Goal: Information Seeking & Learning: Learn about a topic

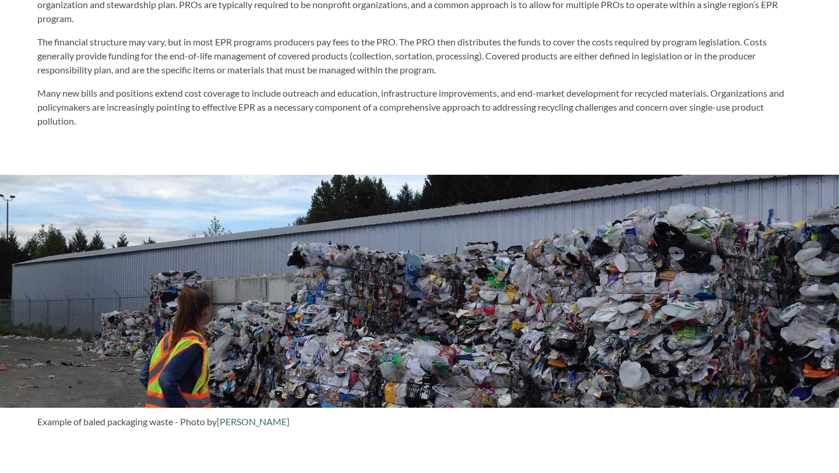
scroll to position [902, 0]
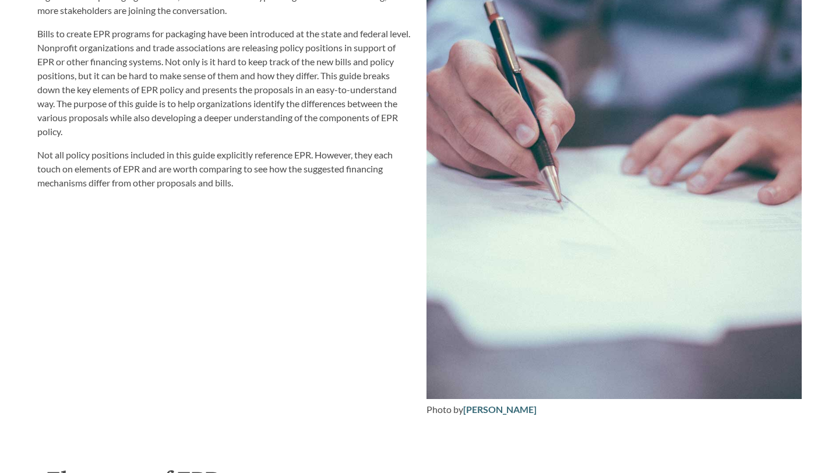
scroll to position [1393, 0]
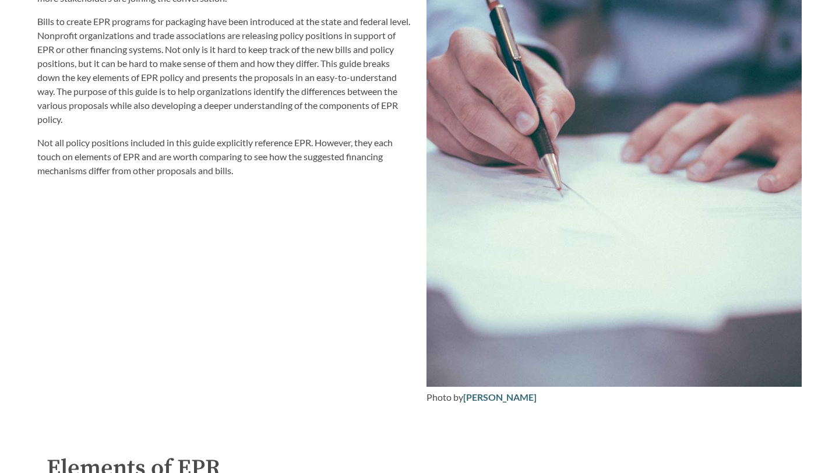
click at [113, 133] on div "EPR for packaging and paper products is gaining attention in the [GEOGRAPHIC_DA…" at bounding box center [224, 49] width 375 height 256
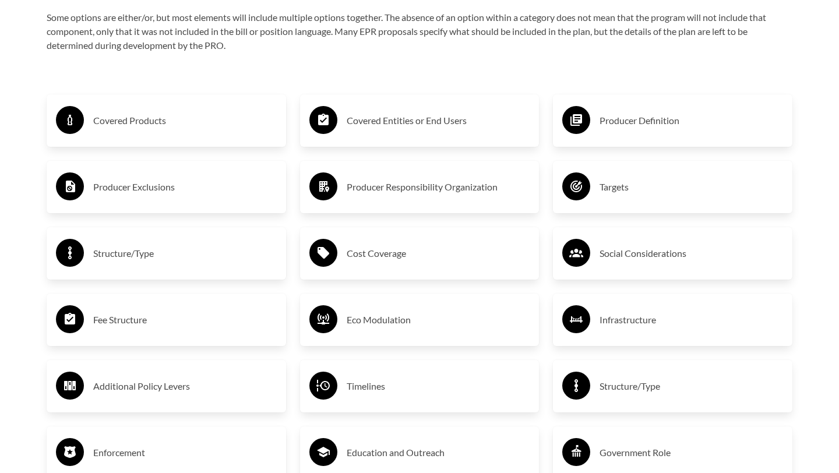
scroll to position [1998, 0]
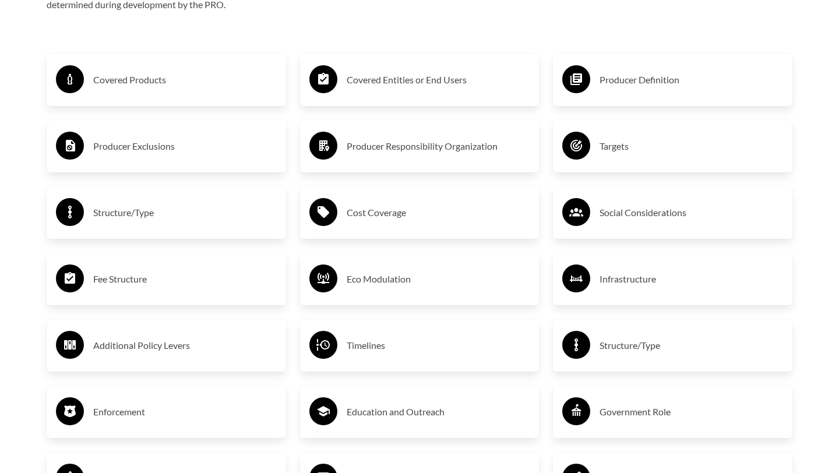
click at [29, 201] on div "Purpose of the Guide EPR for packaging and paper products is gaining attention …" at bounding box center [419, 58] width 783 height 1554
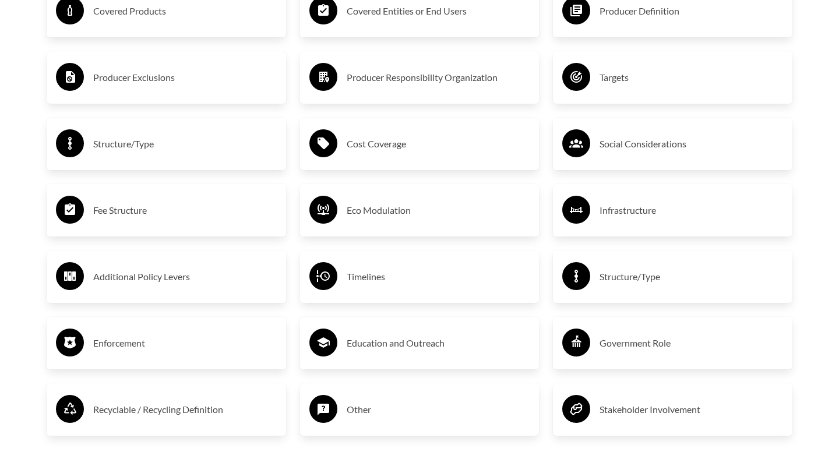
scroll to position [2059, 0]
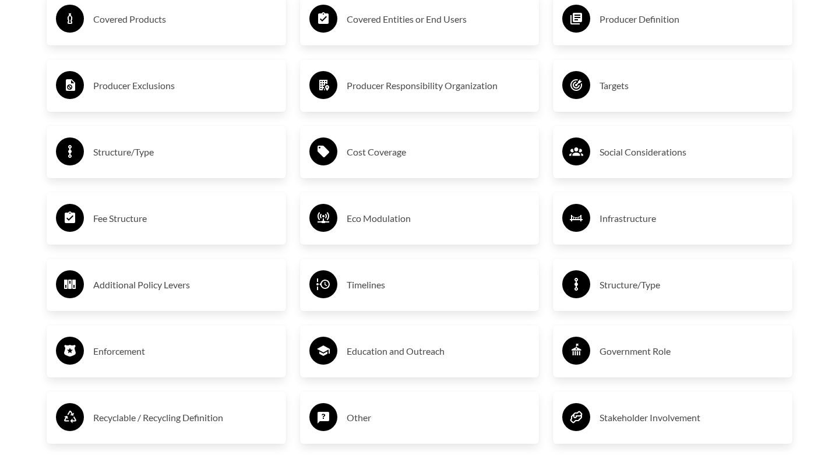
click at [204, 414] on h3 "Recyclable / Recycling Definition" at bounding box center [185, 418] width 184 height 19
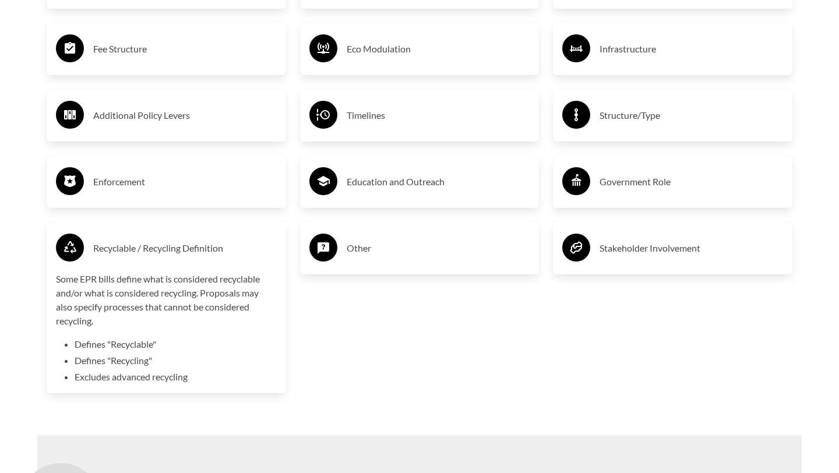
scroll to position [2228, 0]
click at [91, 244] on div "Recyclable / Recycling Definition" at bounding box center [166, 249] width 221 height 34
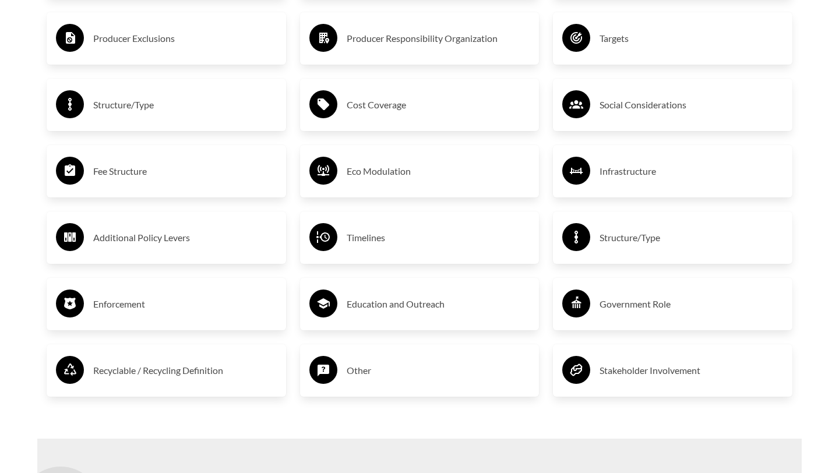
scroll to position [2104, 0]
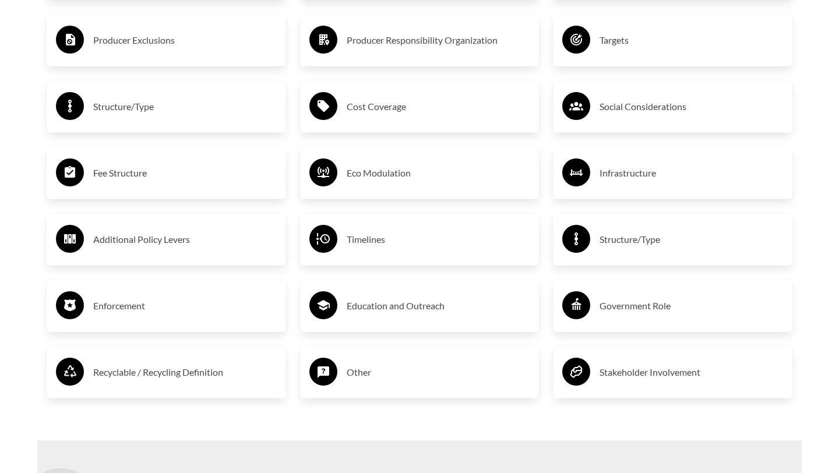
click at [122, 236] on h3 "Additional Policy Levers" at bounding box center [185, 239] width 184 height 19
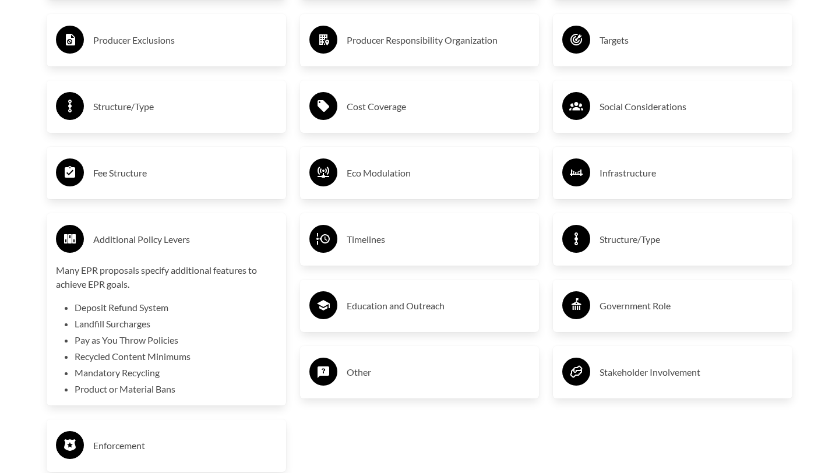
click at [122, 236] on h3 "Additional Policy Levers" at bounding box center [185, 239] width 184 height 19
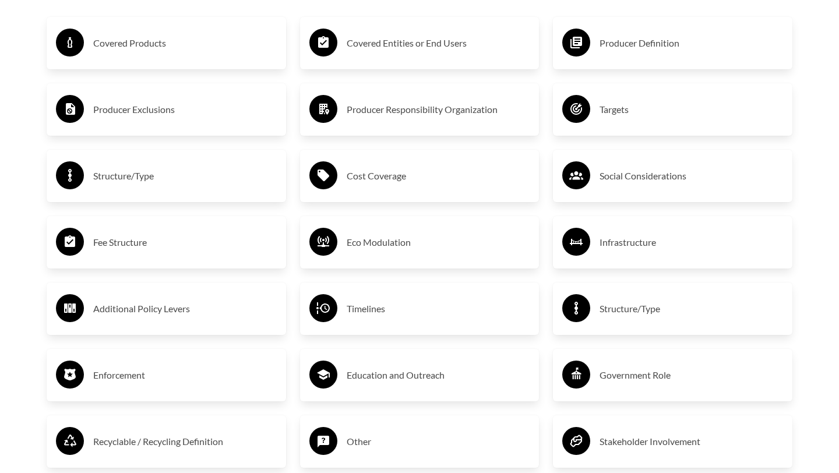
scroll to position [2011, 0]
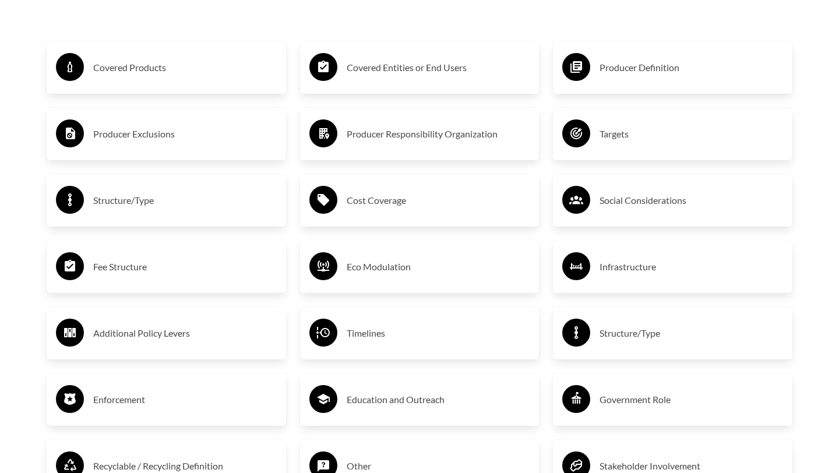
click at [381, 266] on h3 "Eco Modulation" at bounding box center [439, 267] width 184 height 19
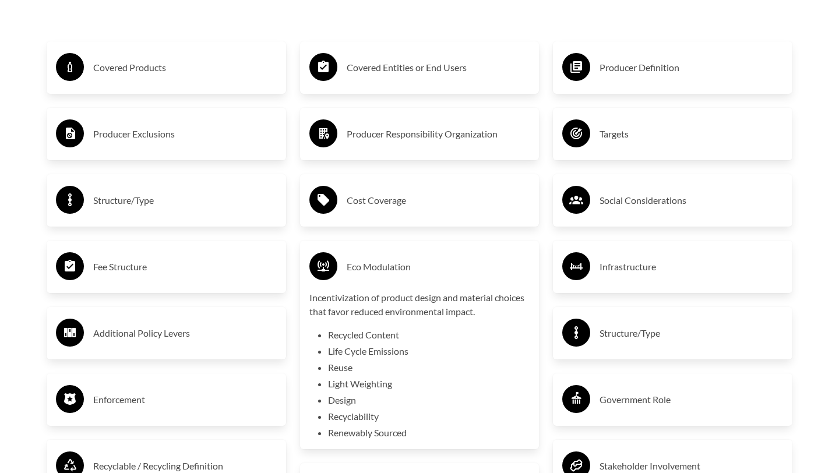
click at [381, 266] on h3 "Eco Modulation" at bounding box center [439, 267] width 184 height 19
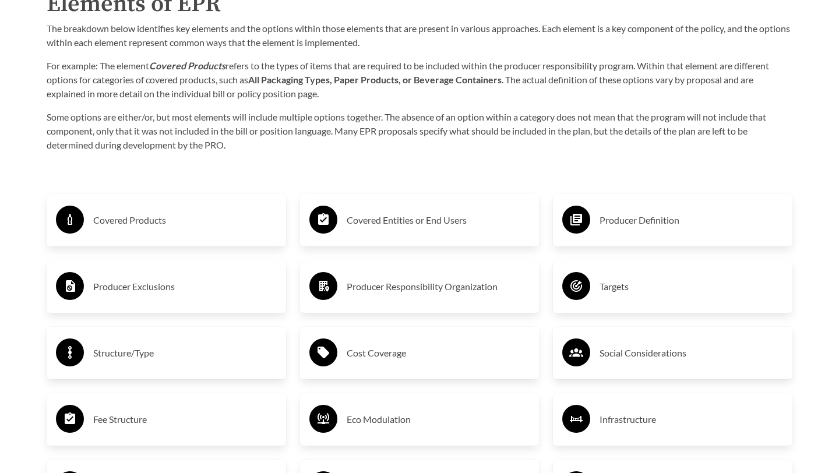
scroll to position [1856, 0]
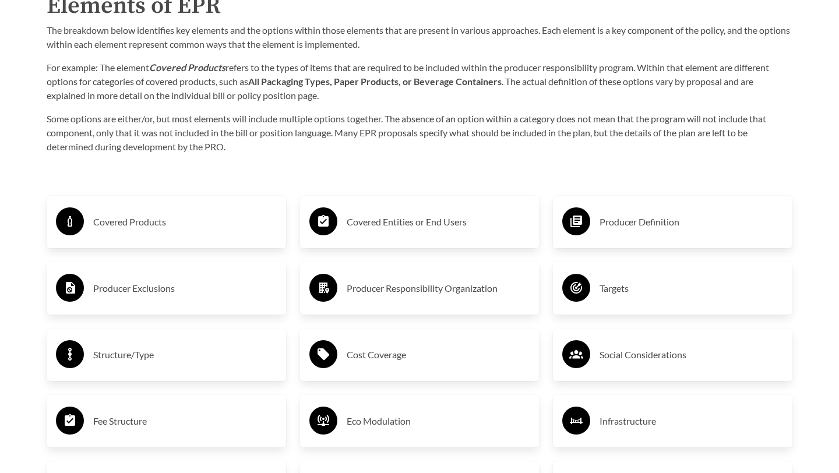
click at [395, 223] on h3 "Covered Entities or End Users" at bounding box center [439, 222] width 184 height 19
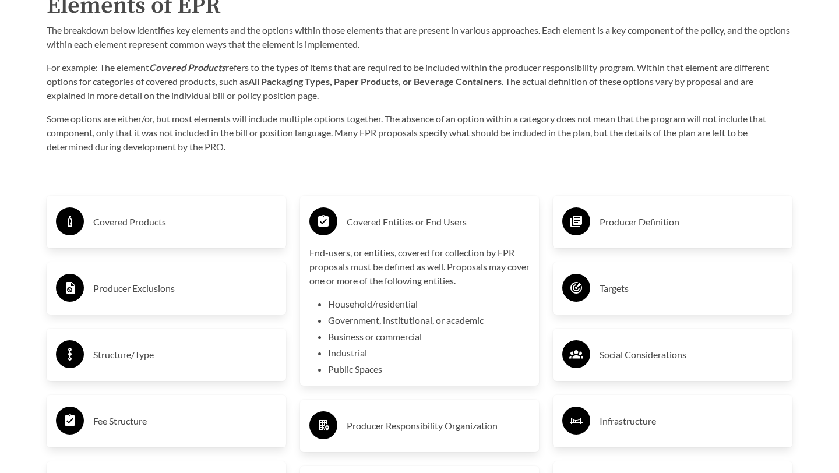
click at [395, 223] on h3 "Covered Entities or End Users" at bounding box center [439, 222] width 184 height 19
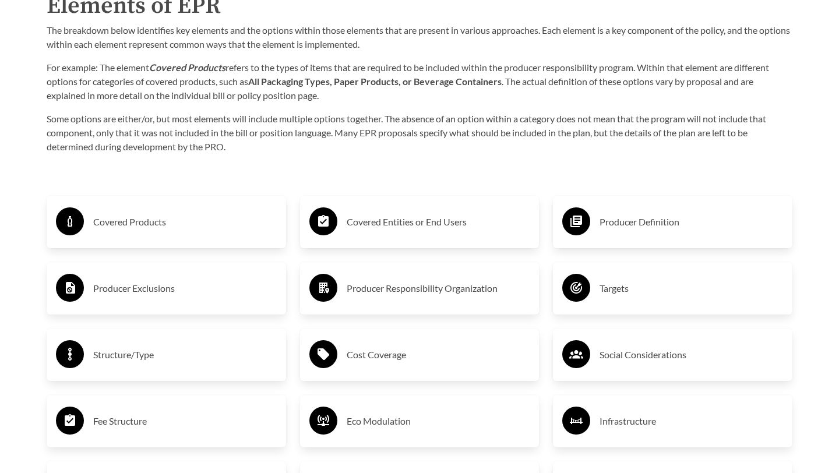
click at [624, 227] on h3 "Producer Definition" at bounding box center [692, 222] width 184 height 19
